Goal: Task Accomplishment & Management: Manage account settings

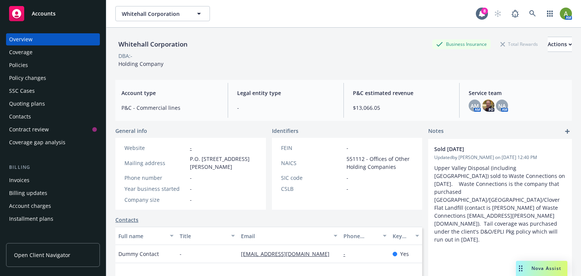
click at [44, 16] on span "Accounts" at bounding box center [44, 14] width 24 height 6
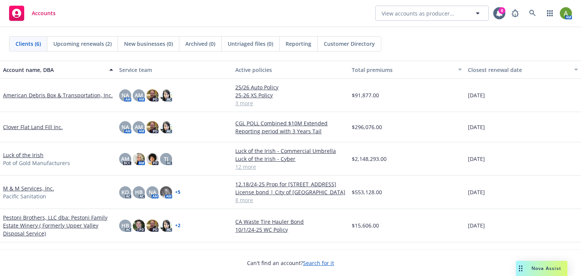
click at [35, 219] on link "Pestoni Brothers, LLC dba: Pestoni Family Estate Winery ( Formerly Upper Valley…" at bounding box center [58, 225] width 110 height 24
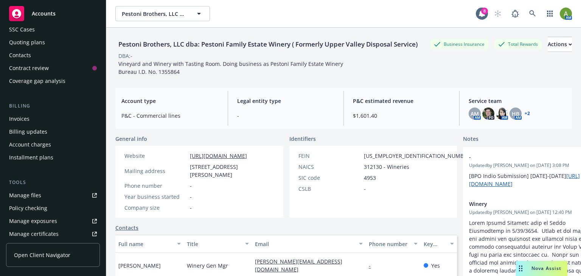
scroll to position [121, 0]
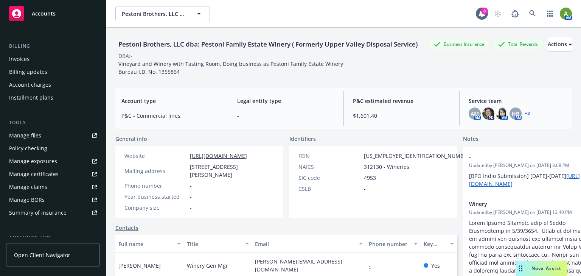
click at [32, 136] on div "Manage files" at bounding box center [25, 135] width 32 height 12
click at [68, 132] on link "Manage files" at bounding box center [53, 135] width 94 height 12
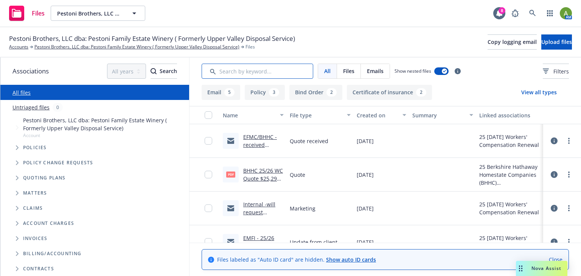
click at [229, 73] on input "Search by keyword..." at bounding box center [258, 71] width 112 height 15
type input "mod"
